Goal: Information Seeking & Learning: Learn about a topic

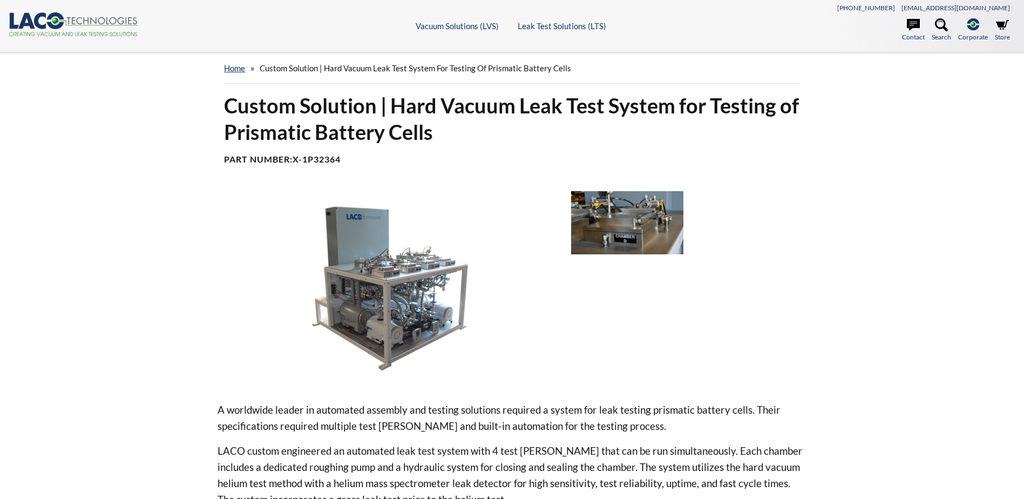
select select "Language Translate Widget"
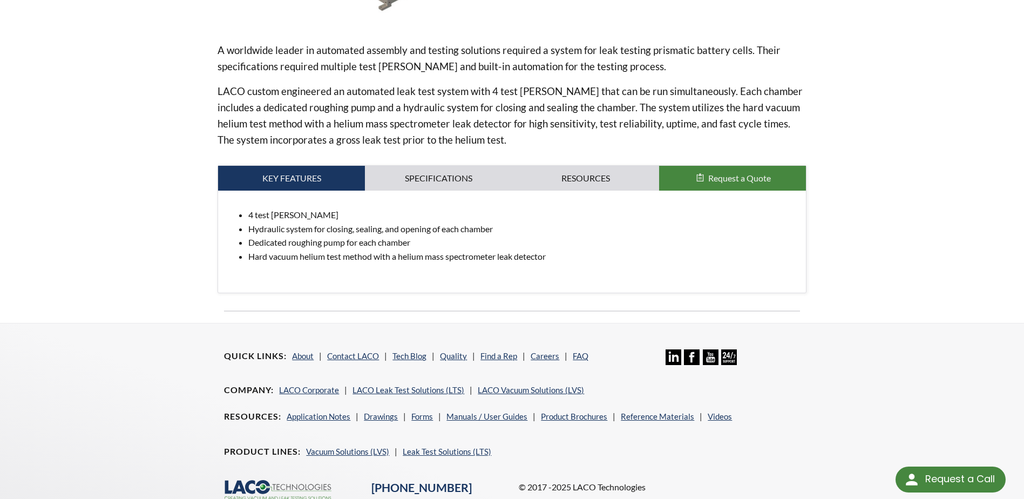
scroll to position [378, 0]
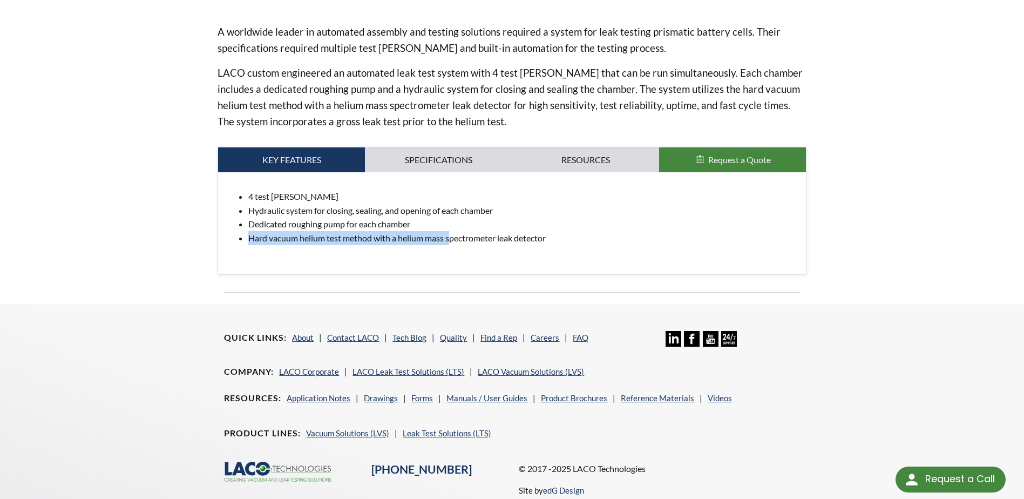
drag, startPoint x: 248, startPoint y: 239, endPoint x: 453, endPoint y: 245, distance: 205.2
click at [453, 245] on li "Hard vacuum helium test method with a helium mass spectrometer leak detector" at bounding box center [522, 238] width 548 height 14
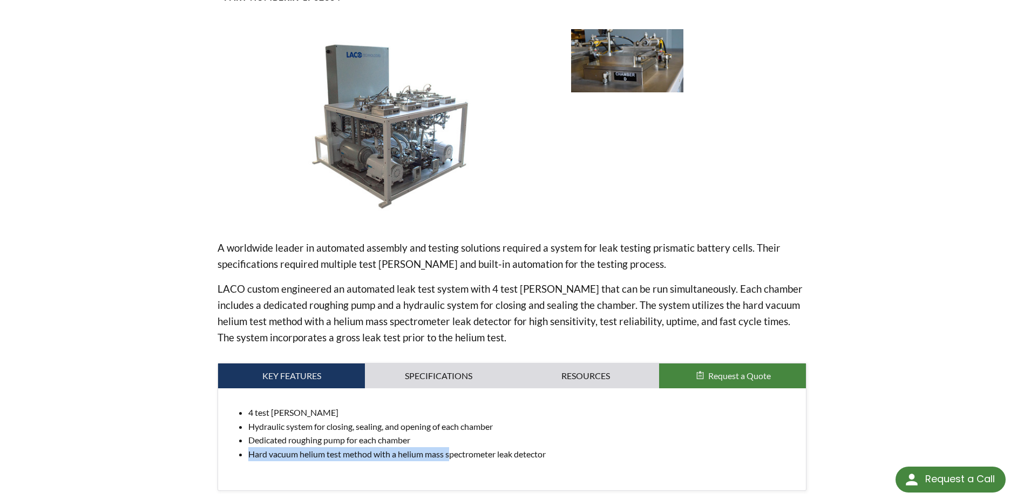
scroll to position [216, 0]
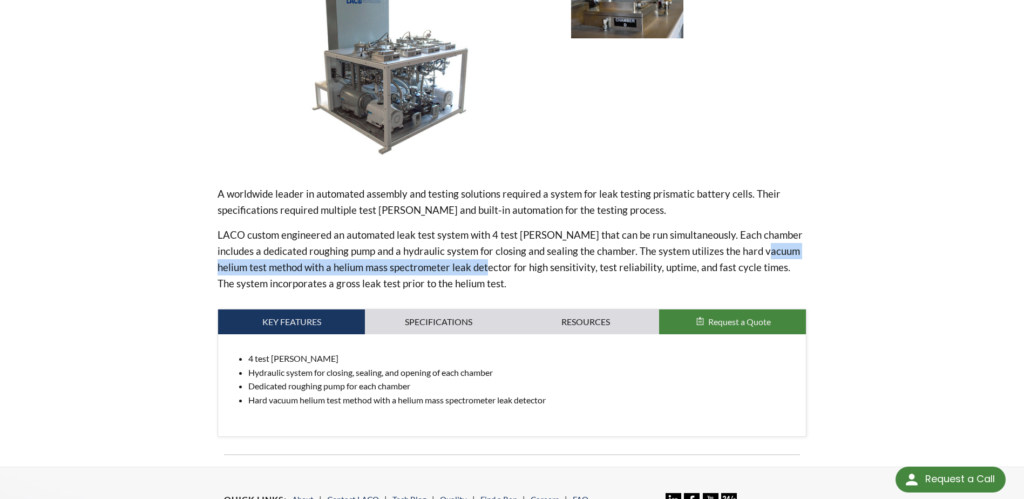
drag, startPoint x: 758, startPoint y: 252, endPoint x: 479, endPoint y: 269, distance: 279.1
click at [479, 269] on p "LACO custom engineered an automated leak test system with 4 test [PERSON_NAME] …" at bounding box center [512, 259] width 588 height 65
copy p "helium test method with a helium mass spectrometer leak detector"
click at [809, 155] on div "Custom Solution | Hard Vacuum Leak Test System for Testing of Prismatic Battery…" at bounding box center [512, 170] width 691 height 589
drag, startPoint x: 702, startPoint y: 251, endPoint x: 237, endPoint y: 267, distance: 464.5
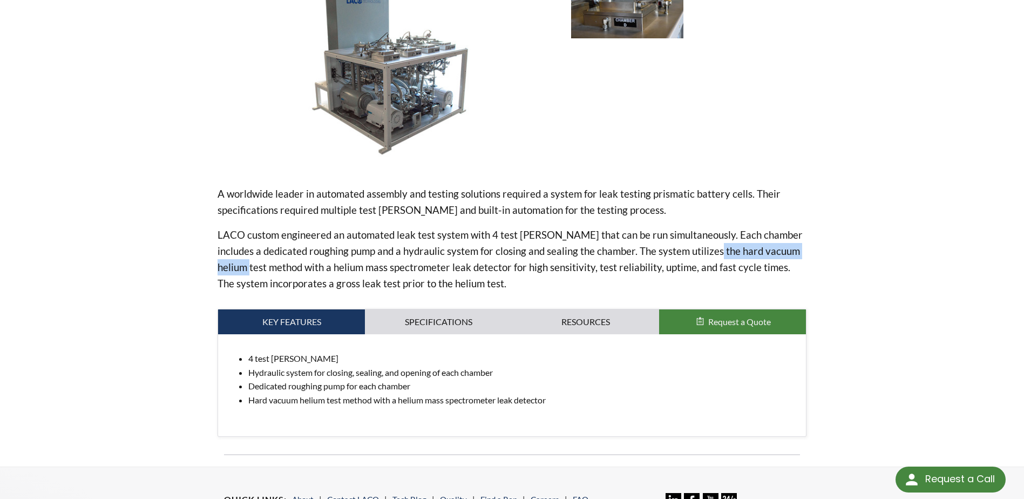
click at [237, 267] on p "LACO custom engineered an automated leak test system with 4 test [PERSON_NAME] …" at bounding box center [512, 259] width 588 height 65
copy p "hard vacuum helium test"
